Goal: Find specific page/section: Find specific page/section

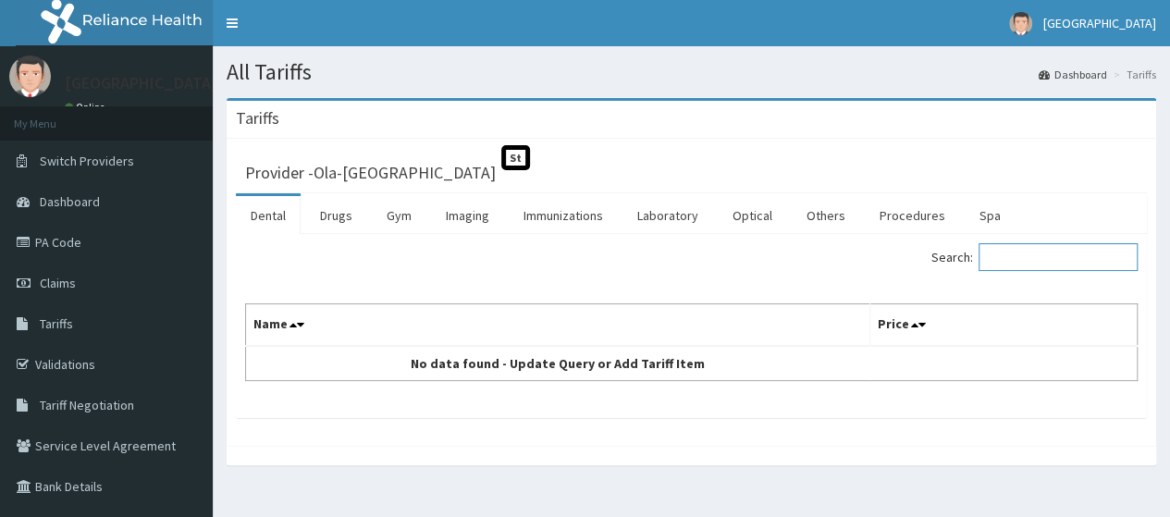
click at [1012, 258] on input "Search:" at bounding box center [1058, 257] width 159 height 28
type input "P"
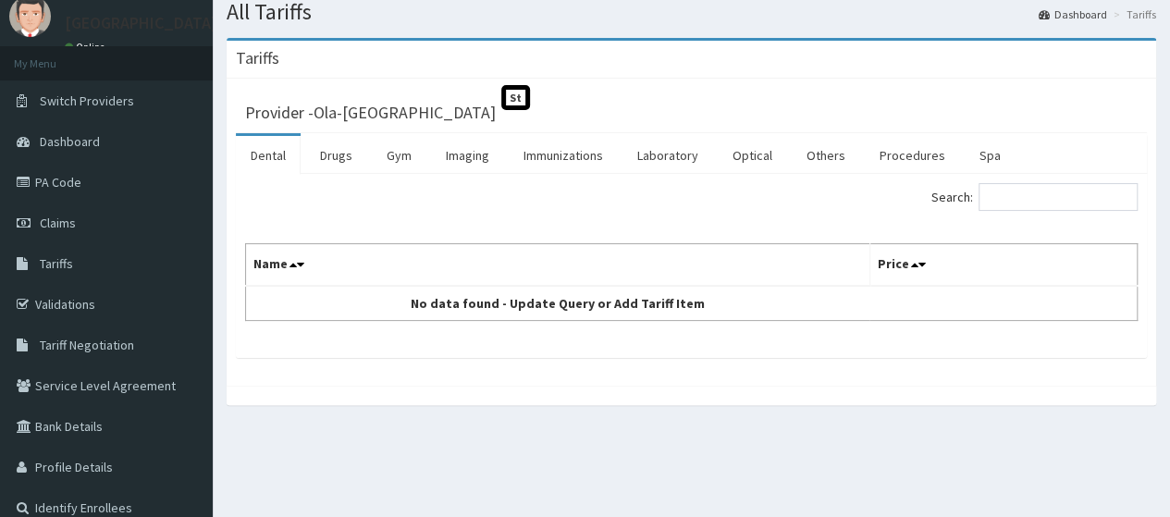
scroll to position [118, 0]
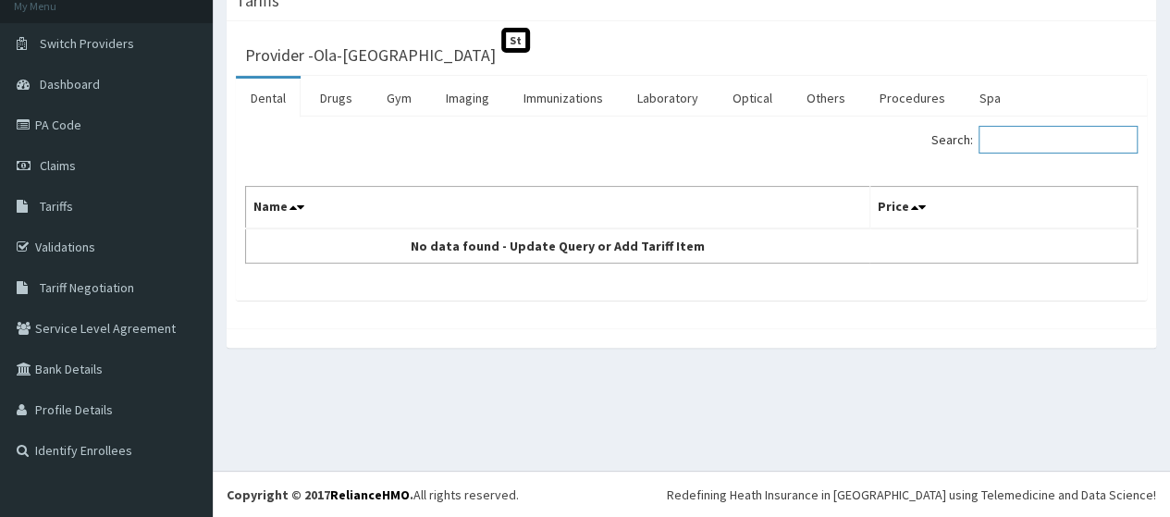
click at [1024, 142] on input "Search:" at bounding box center [1058, 140] width 159 height 28
type input "P"
click at [285, 204] on th "Name" at bounding box center [558, 208] width 625 height 43
click at [293, 206] on icon at bounding box center [293, 207] width 7 height 13
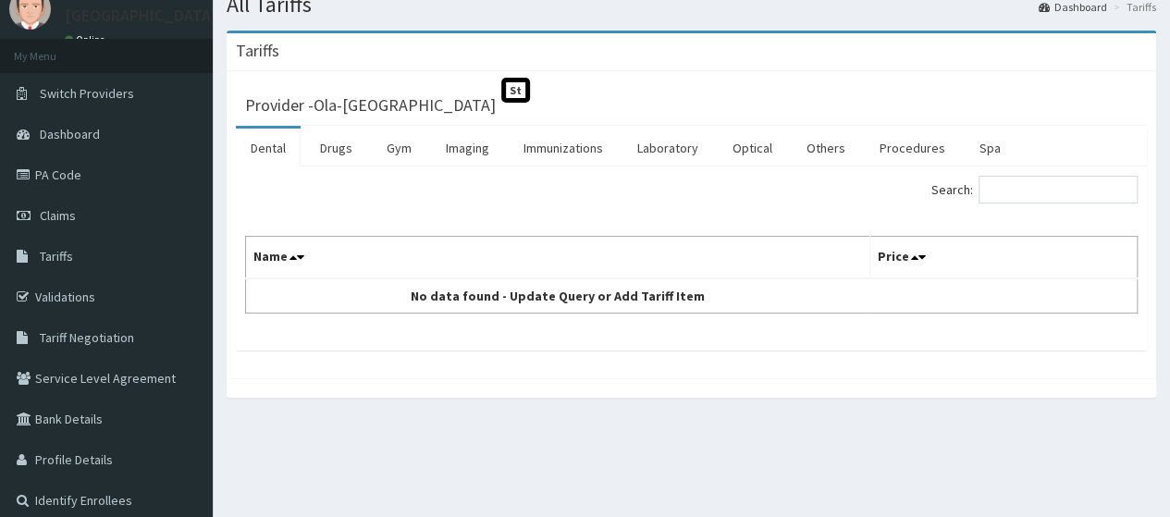
scroll to position [118, 0]
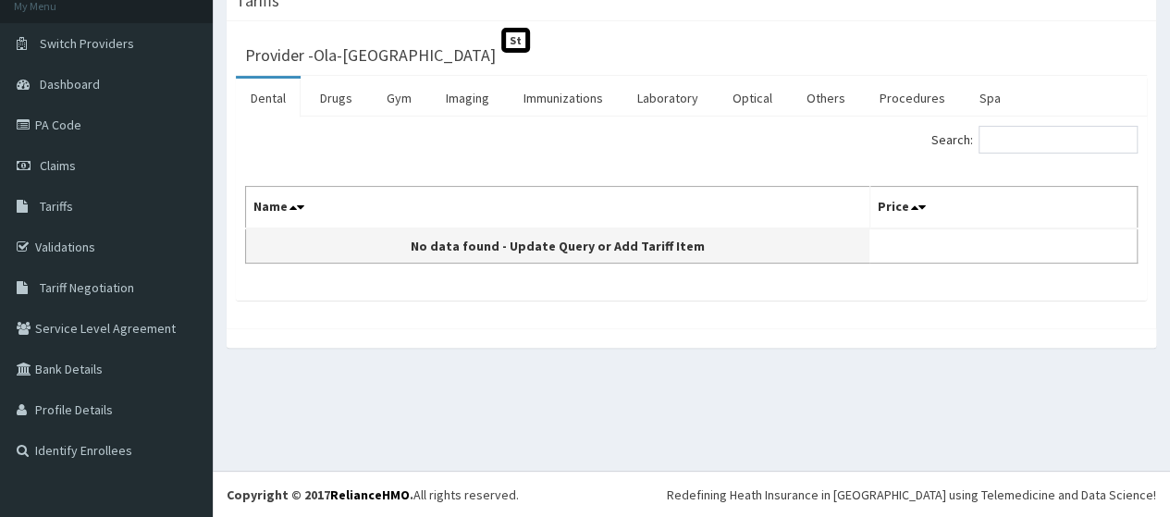
click at [742, 255] on td "No data found - Update Query or Add Tariff Item" at bounding box center [558, 246] width 625 height 35
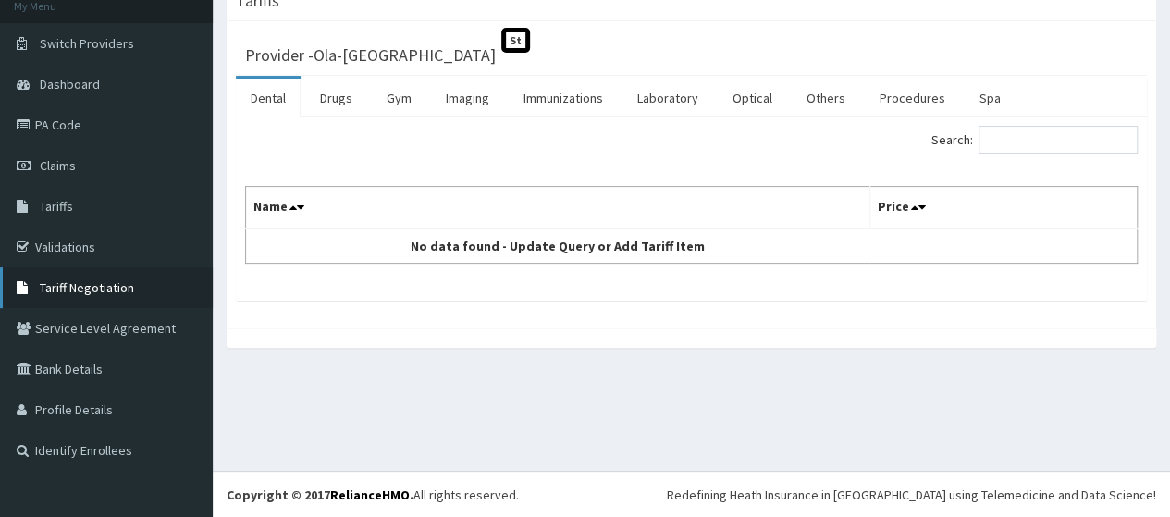
click at [137, 298] on link "Tariff Negotiation" at bounding box center [106, 287] width 213 height 41
